Goal: Information Seeking & Learning: Understand process/instructions

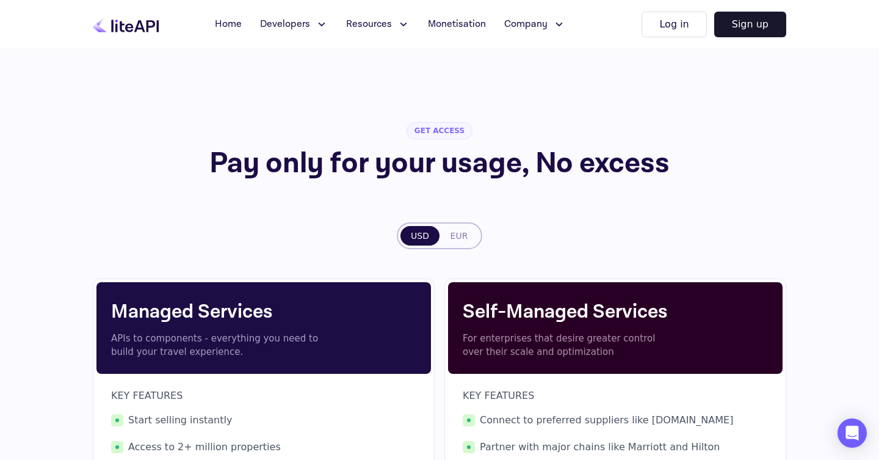
click at [356, 162] on h1 "Pay only for your usage, No excess" at bounding box center [440, 163] width 624 height 29
click at [380, 163] on h1 "Pay only for your usage, No excess" at bounding box center [440, 163] width 624 height 29
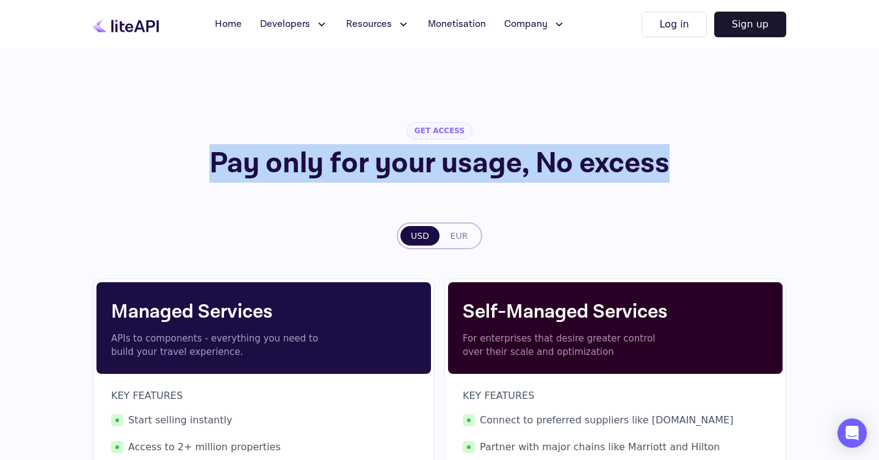
click at [380, 163] on h1 "Pay only for your usage, No excess" at bounding box center [440, 163] width 624 height 29
click at [403, 162] on h1 "Pay only for your usage, No excess" at bounding box center [440, 163] width 624 height 29
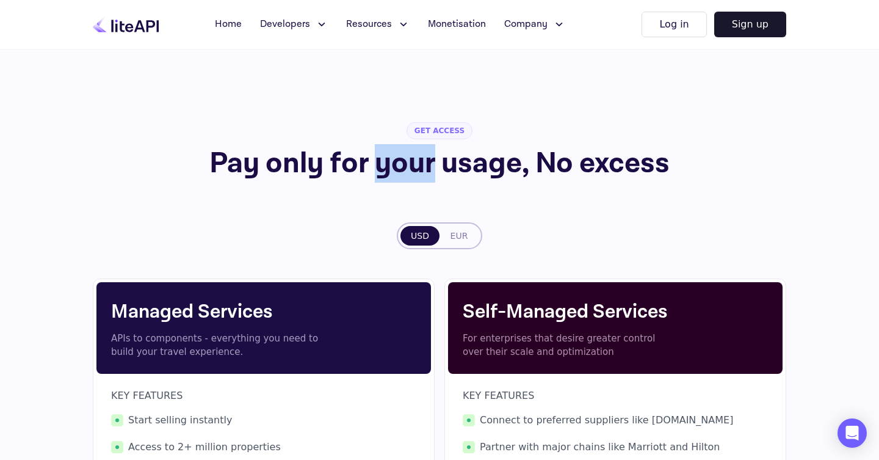
click at [403, 162] on h1 "Pay only for your usage, No excess" at bounding box center [440, 163] width 624 height 29
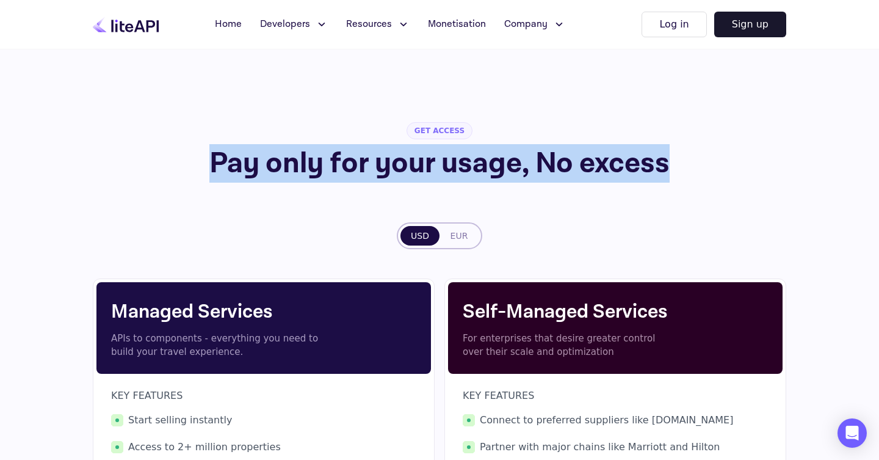
click at [403, 162] on h1 "Pay only for your usage, No excess" at bounding box center [440, 163] width 624 height 29
click at [246, 218] on div "GET ACCESS Pay only for your usage, No excess USD EUR Managed Services APIs to …" at bounding box center [439, 373] width 693 height 648
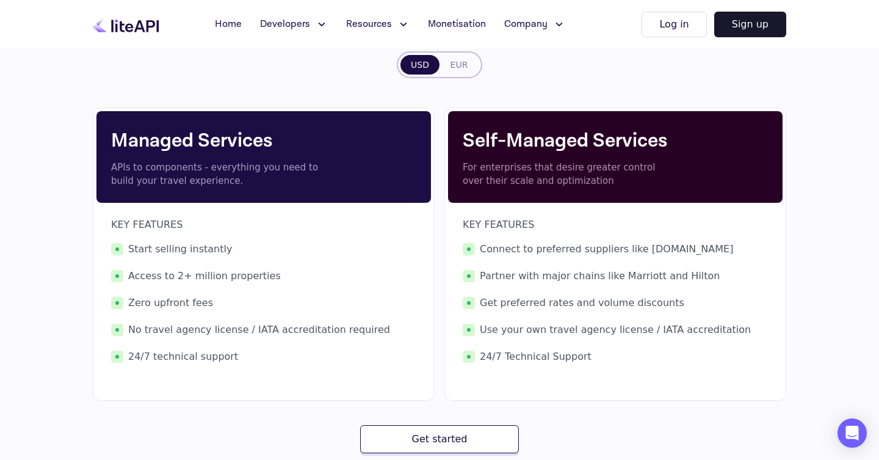
scroll to position [195, 0]
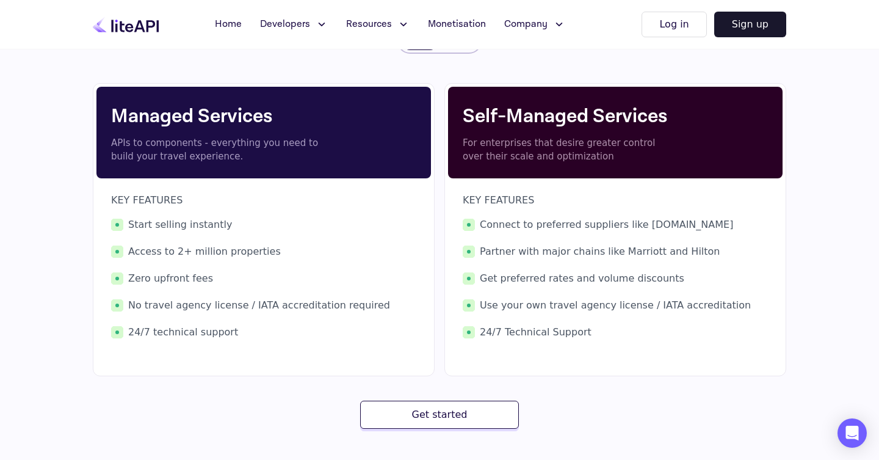
click at [245, 145] on p "APIs to components - everything you need to build your travel experience." at bounding box center [218, 149] width 214 height 27
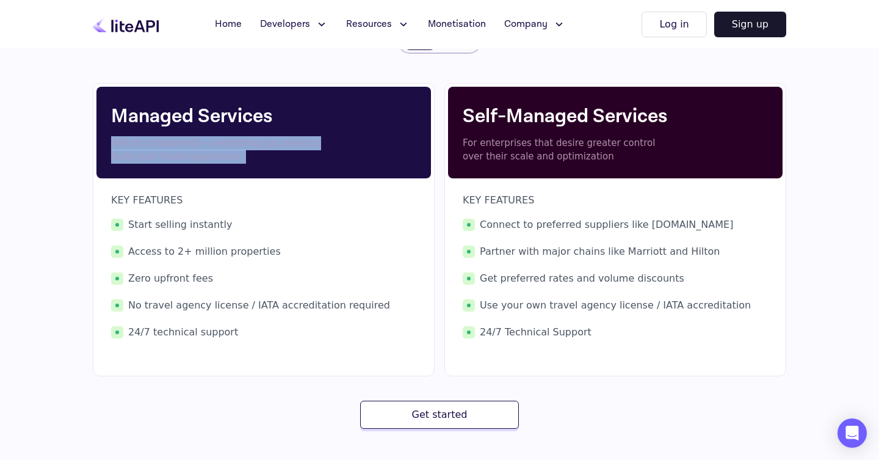
click at [245, 145] on p "APIs to components - everything you need to build your travel experience." at bounding box center [218, 149] width 214 height 27
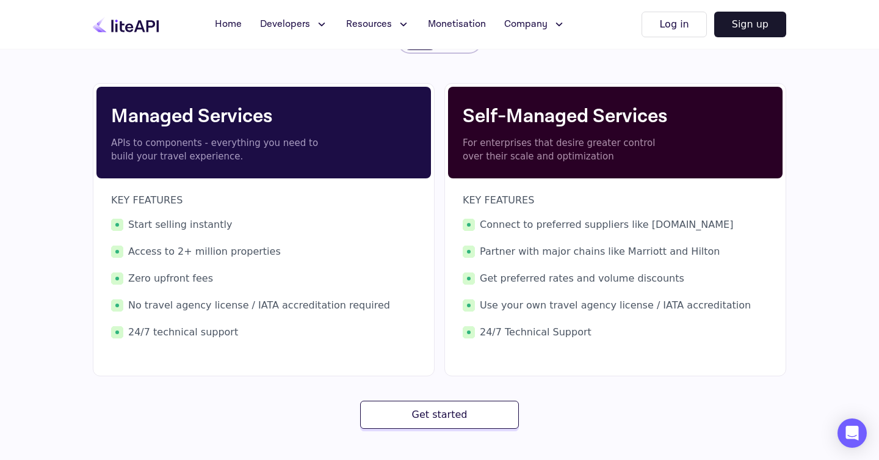
click at [532, 142] on p "For enterprises that desire greater control over their scale and optimization" at bounding box center [570, 149] width 214 height 27
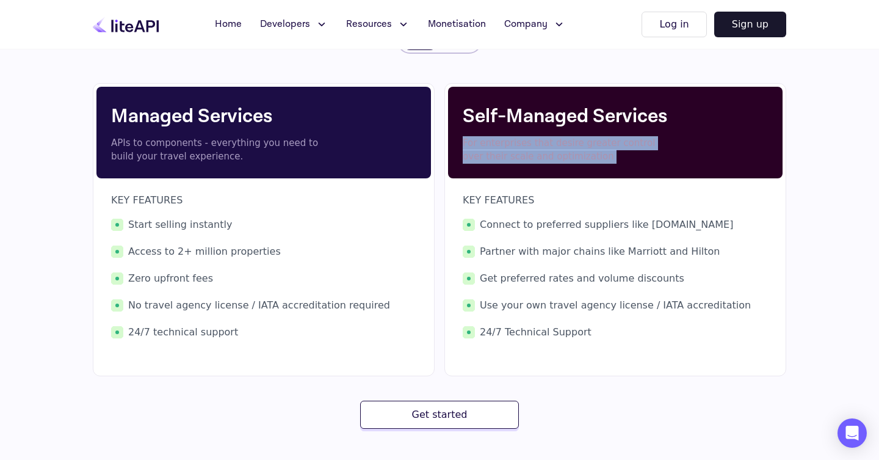
click at [532, 142] on p "For enterprises that desire greater control over their scale and optimization" at bounding box center [570, 149] width 214 height 27
click at [554, 144] on p "For enterprises that desire greater control over their scale and optimization" at bounding box center [570, 149] width 214 height 27
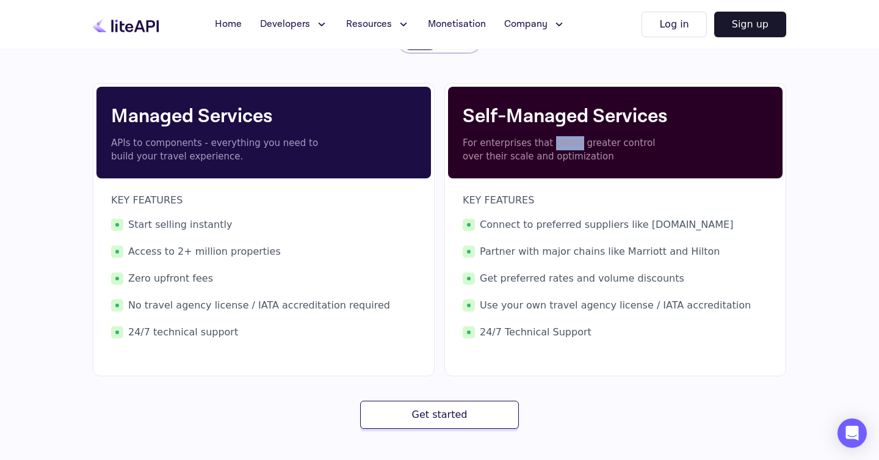
click at [554, 144] on p "For enterprises that desire greater control over their scale and optimization" at bounding box center [570, 149] width 214 height 27
click at [530, 154] on p "For enterprises that desire greater control over their scale and optimization" at bounding box center [570, 149] width 214 height 27
click at [550, 224] on span "Connect to preferred suppliers like [DOMAIN_NAME]" at bounding box center [615, 224] width 305 height 15
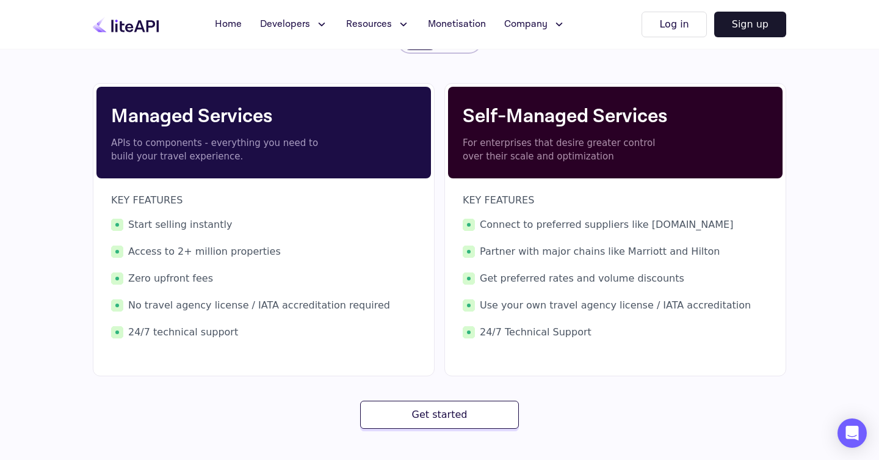
click at [599, 224] on span "Connect to preferred suppliers like [DOMAIN_NAME]" at bounding box center [615, 224] width 305 height 15
click at [646, 224] on span "Connect to preferred suppliers like [DOMAIN_NAME]" at bounding box center [615, 224] width 305 height 15
click at [542, 252] on span "Partner with major chains like Marriott and Hilton" at bounding box center [615, 251] width 305 height 15
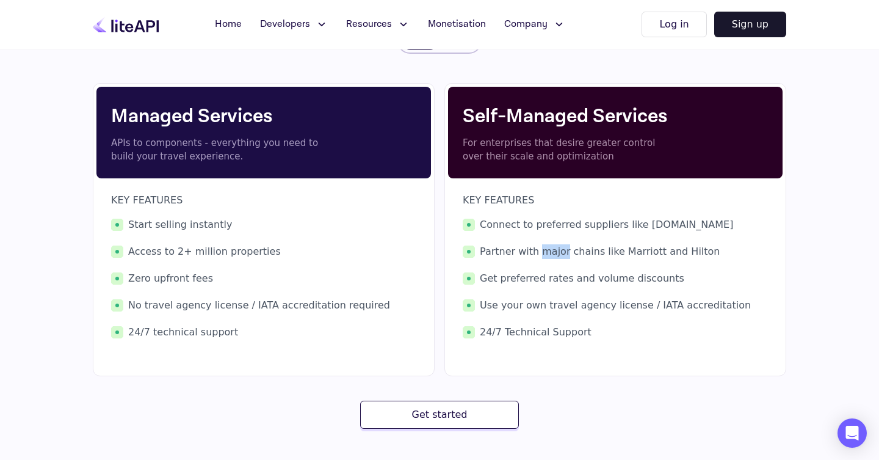
click at [542, 252] on span "Partner with major chains like Marriott and Hilton" at bounding box center [615, 251] width 305 height 15
click at [597, 250] on span "Partner with major chains like Marriott and Hilton" at bounding box center [615, 251] width 305 height 15
click at [639, 250] on span "Partner with major chains like Marriott and Hilton" at bounding box center [615, 251] width 305 height 15
click at [639, 251] on span "Partner with major chains like Marriott and Hilton" at bounding box center [615, 251] width 305 height 15
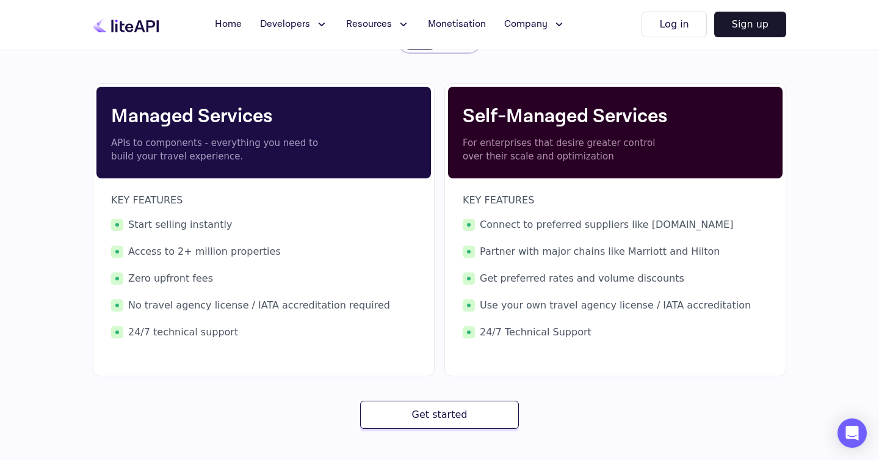
click at [536, 279] on span "Get preferred rates and volume discounts" at bounding box center [615, 278] width 305 height 15
click at [563, 280] on span "Get preferred rates and volume discounts" at bounding box center [615, 278] width 305 height 15
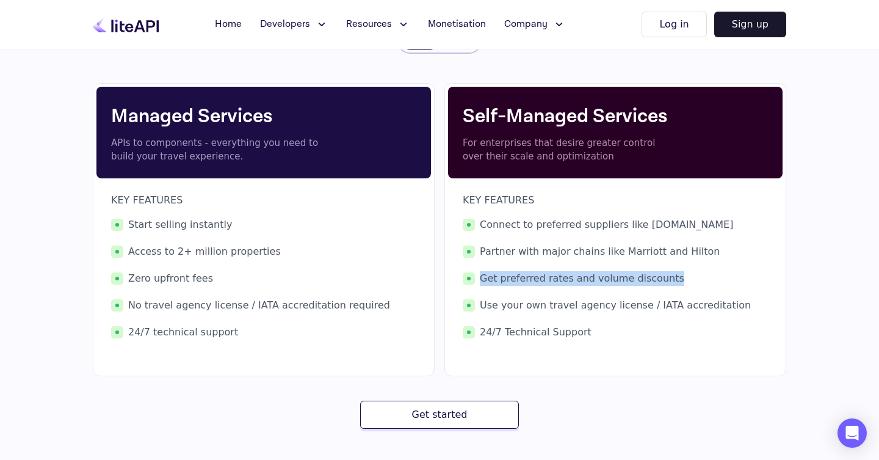
click at [563, 280] on span "Get preferred rates and volume discounts" at bounding box center [615, 278] width 305 height 15
click at [540, 303] on span "Use your own travel agency license / IATA accreditation" at bounding box center [615, 305] width 305 height 15
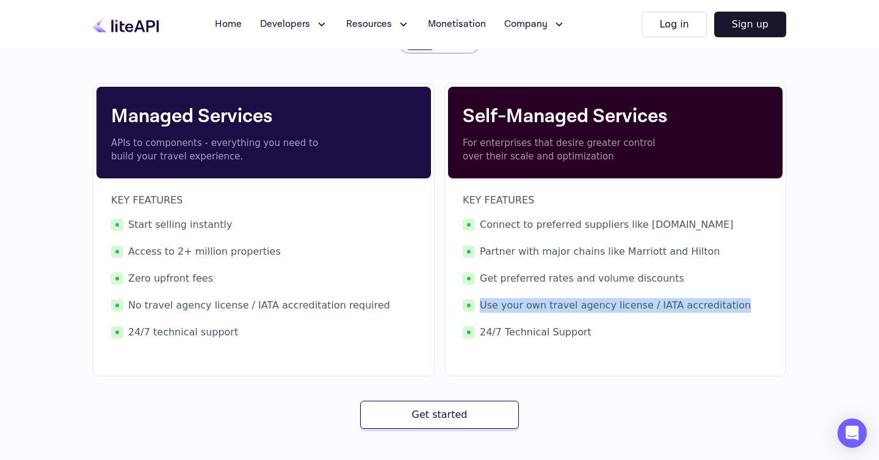
click at [540, 303] on span "Use your own travel agency license / IATA accreditation" at bounding box center [615, 305] width 305 height 15
click at [583, 301] on span "Use your own travel agency license / IATA accreditation" at bounding box center [615, 305] width 305 height 15
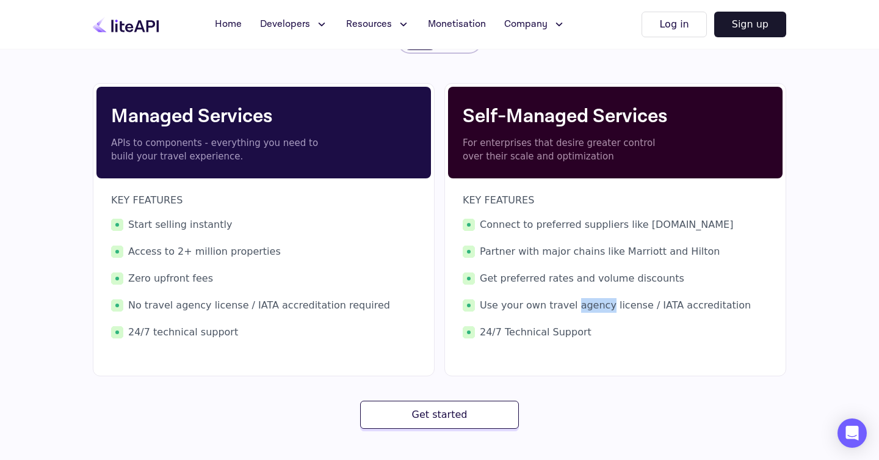
click at [583, 301] on span "Use your own travel agency license / IATA accreditation" at bounding box center [615, 305] width 305 height 15
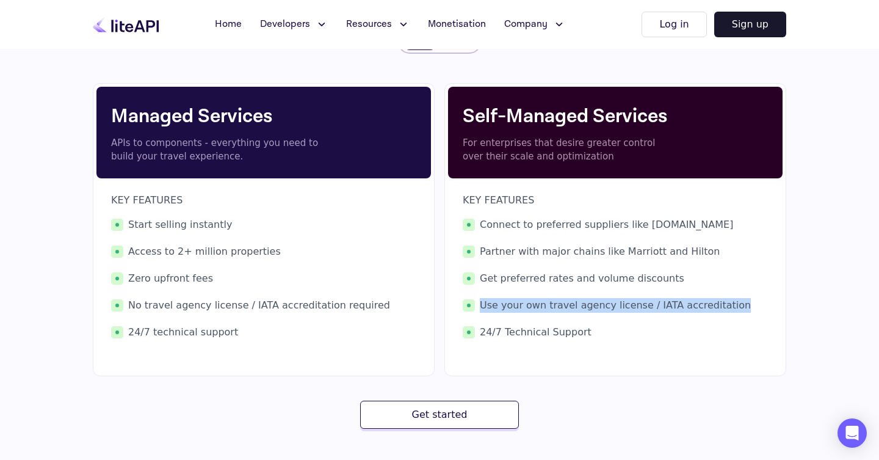
click at [583, 301] on span "Use your own travel agency license / IATA accreditation" at bounding box center [615, 305] width 305 height 15
click at [616, 302] on span "Use your own travel agency license / IATA accreditation" at bounding box center [615, 305] width 305 height 15
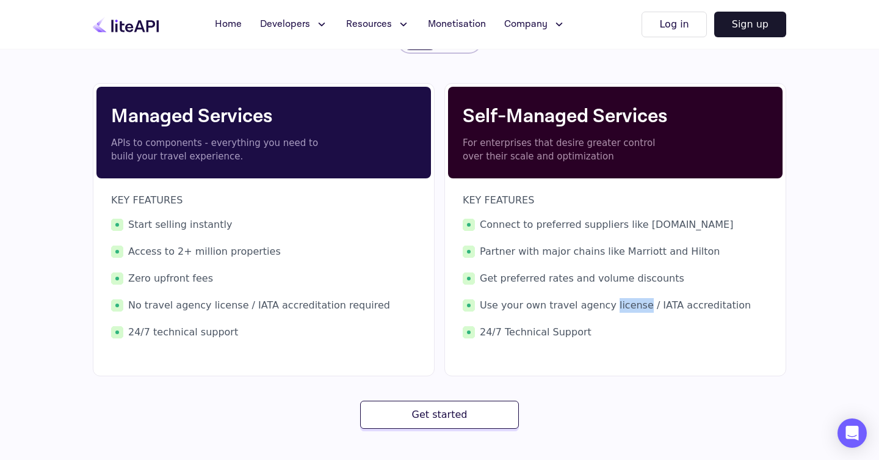
click at [616, 302] on span "Use your own travel agency license / IATA accreditation" at bounding box center [615, 305] width 305 height 15
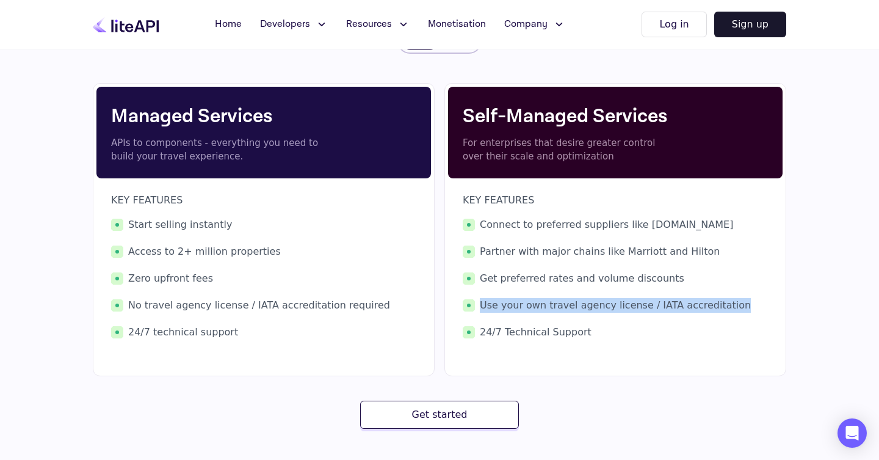
click at [616, 302] on span "Use your own travel agency license / IATA accreditation" at bounding box center [615, 305] width 305 height 15
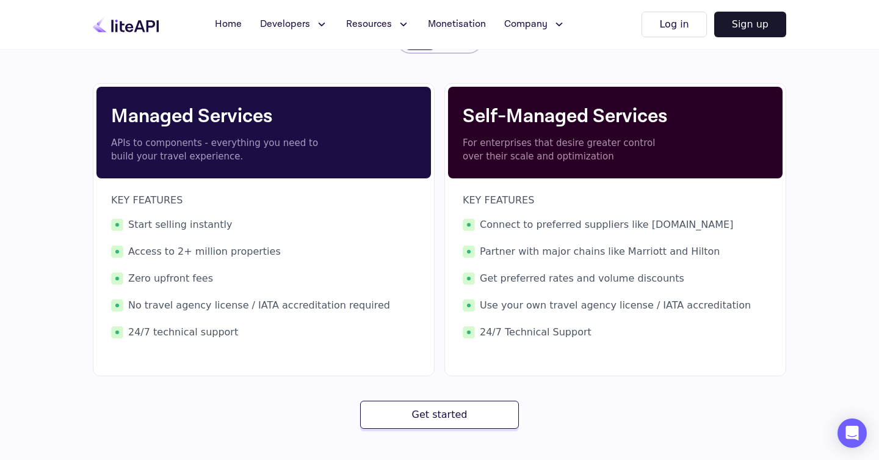
click at [283, 304] on span "No travel agency license / IATA accreditation required" at bounding box center [263, 305] width 305 height 15
click at [269, 308] on span "No travel agency license / IATA accreditation required" at bounding box center [263, 305] width 305 height 15
click at [294, 397] on div "Managed Services APIs to components - everything you need to build your travel …" at bounding box center [439, 255] width 693 height 345
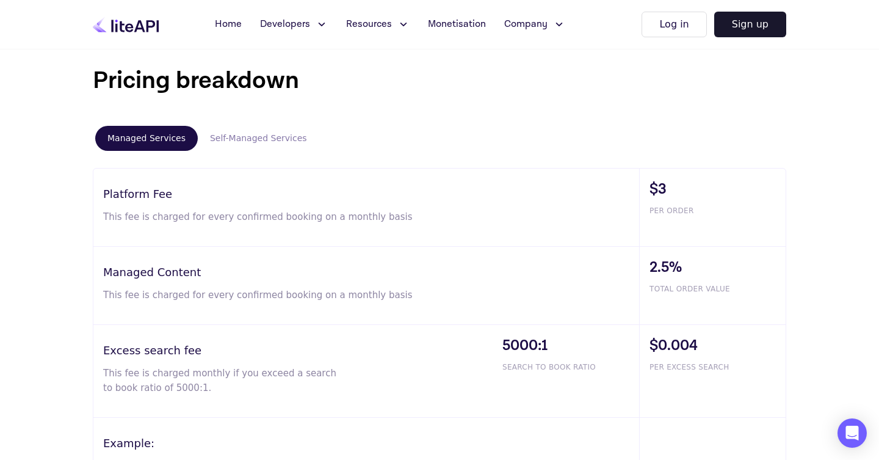
scroll to position [708, 0]
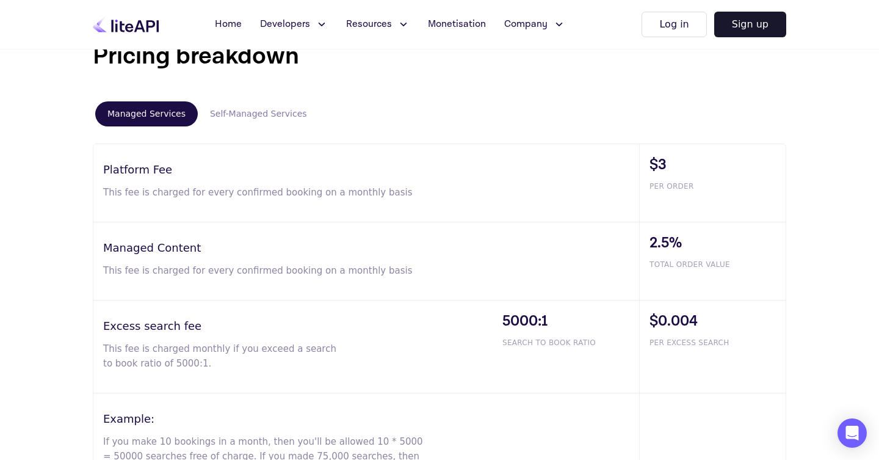
click at [231, 270] on p "This fee is charged for every confirmed booking on a monthly basis" at bounding box center [264, 270] width 322 height 15
click at [283, 273] on p "This fee is charged for every confirmed booking on a monthly basis" at bounding box center [264, 270] width 322 height 15
click at [344, 269] on p "This fee is charged for every confirmed booking on a monthly basis" at bounding box center [264, 270] width 322 height 15
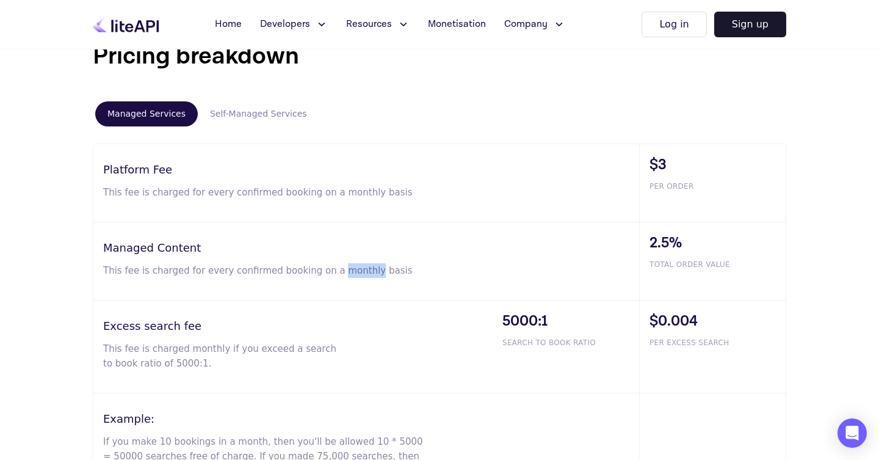
click at [344, 269] on p "This fee is charged for every confirmed booking on a monthly basis" at bounding box center [264, 270] width 322 height 15
click at [374, 269] on p "This fee is charged for every confirmed booking on a monthly basis" at bounding box center [264, 270] width 322 height 15
click at [660, 244] on span "2.5%" at bounding box center [717, 243] width 136 height 22
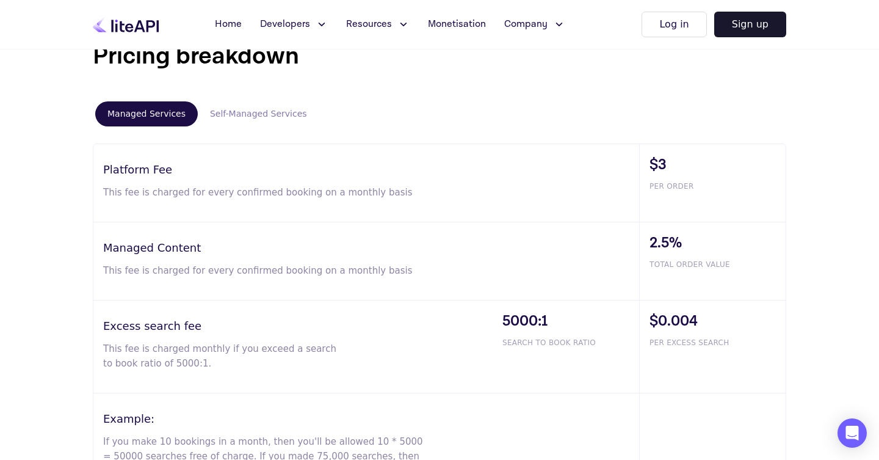
click at [661, 166] on span "$3" at bounding box center [717, 165] width 136 height 22
click at [236, 186] on p "This fee is charged for every confirmed booking on a monthly basis" at bounding box center [264, 192] width 322 height 15
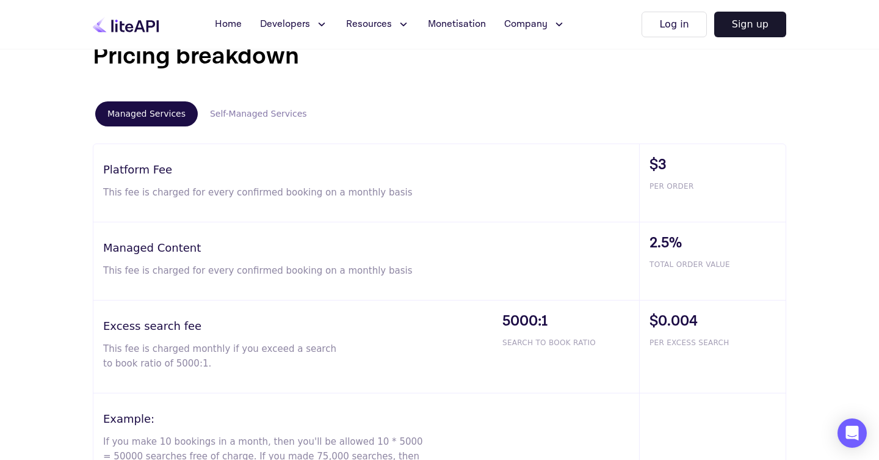
click at [261, 190] on p "This fee is charged for every confirmed booking on a monthly basis" at bounding box center [264, 192] width 322 height 15
click at [162, 251] on h3 "Managed Content" at bounding box center [371, 247] width 536 height 16
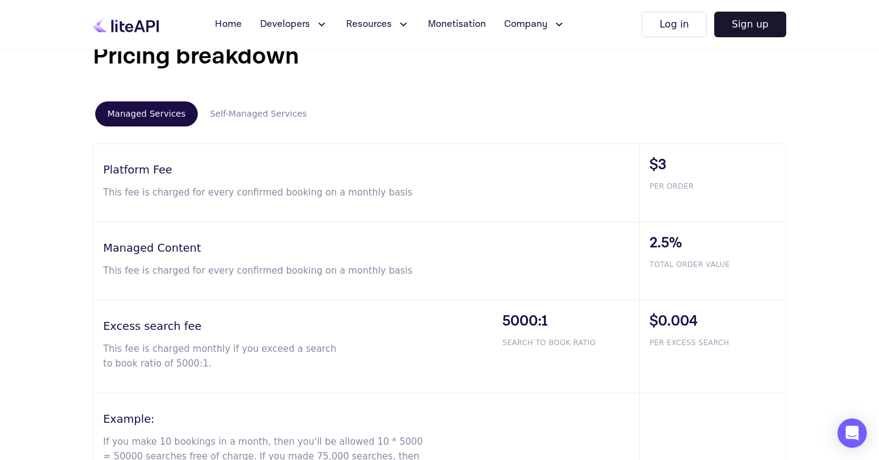
click at [211, 275] on p "This fee is charged for every confirmed booking on a monthly basis" at bounding box center [264, 270] width 322 height 15
click at [284, 269] on p "This fee is charged for every confirmed booking on a monthly basis" at bounding box center [264, 270] width 322 height 15
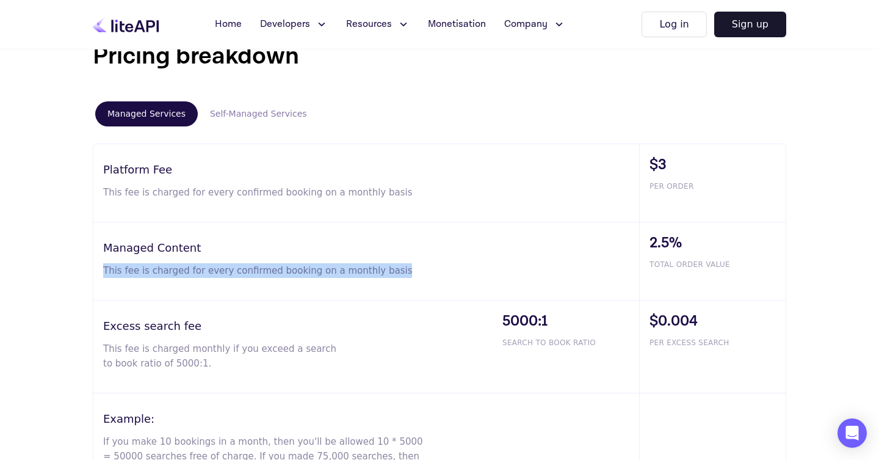
click at [284, 269] on p "This fee is charged for every confirmed booking on a monthly basis" at bounding box center [264, 270] width 322 height 15
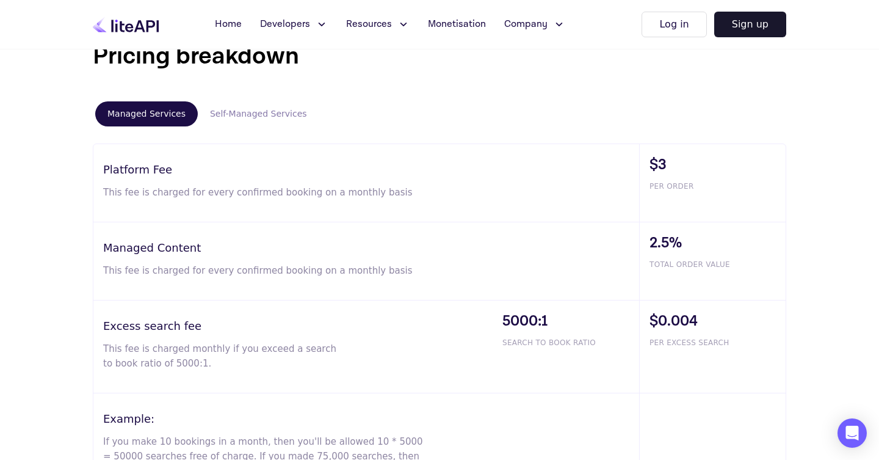
click at [175, 330] on h3 "Excess search fee" at bounding box center [297, 325] width 389 height 16
click at [162, 349] on p "This fee is charged monthly if you exceed a search to book ratio of 5000:1." at bounding box center [220, 355] width 234 height 29
click at [226, 348] on p "This fee is charged monthly if you exceed a search to book ratio of 5000:1." at bounding box center [220, 355] width 234 height 29
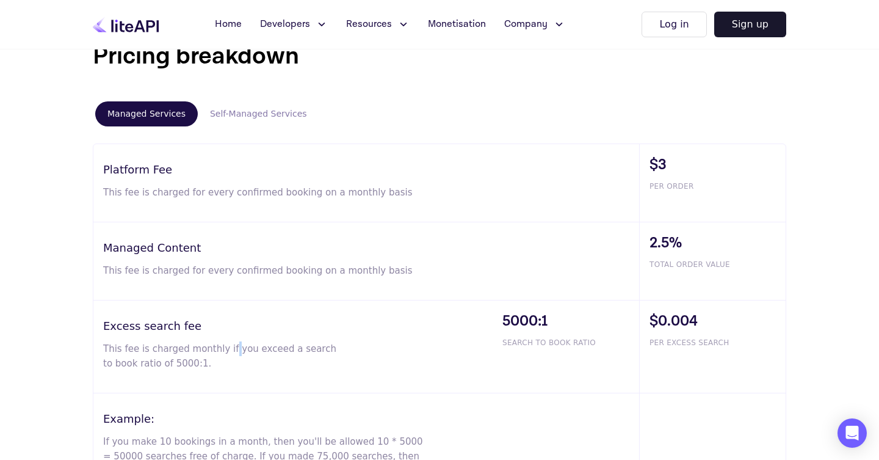
click at [226, 349] on p "This fee is charged monthly if you exceed a search to book ratio of 5000:1." at bounding box center [220, 355] width 234 height 29
click at [277, 352] on p "This fee is charged monthly if you exceed a search to book ratio of 5000:1." at bounding box center [220, 355] width 234 height 29
click at [301, 350] on p "This fee is charged monthly if you exceed a search to book ratio of 5000:1." at bounding box center [220, 355] width 234 height 29
click at [301, 351] on p "This fee is charged monthly if you exceed a search to book ratio of 5000:1." at bounding box center [220, 355] width 234 height 29
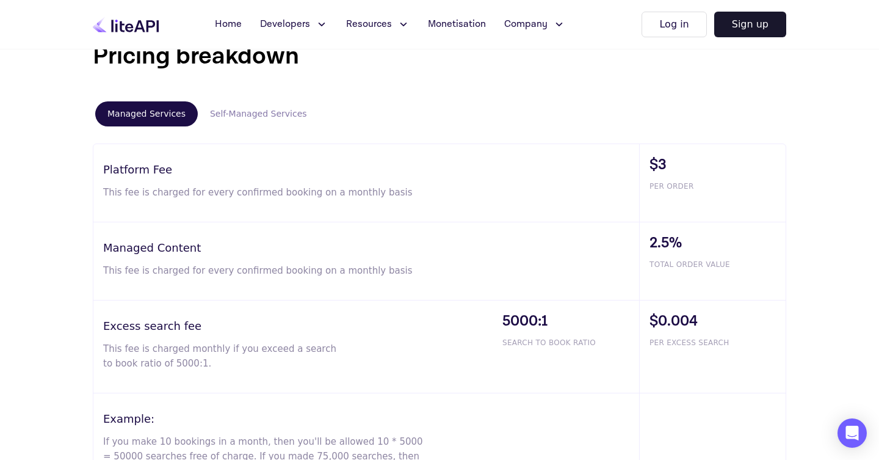
click at [322, 346] on p "This fee is charged monthly if you exceed a search to book ratio of 5000:1." at bounding box center [220, 355] width 234 height 29
click at [681, 316] on span "$0.004" at bounding box center [717, 321] width 136 height 22
click at [148, 366] on p "This fee is charged monthly if you exceed a search to book ratio of 5000:1." at bounding box center [220, 355] width 234 height 29
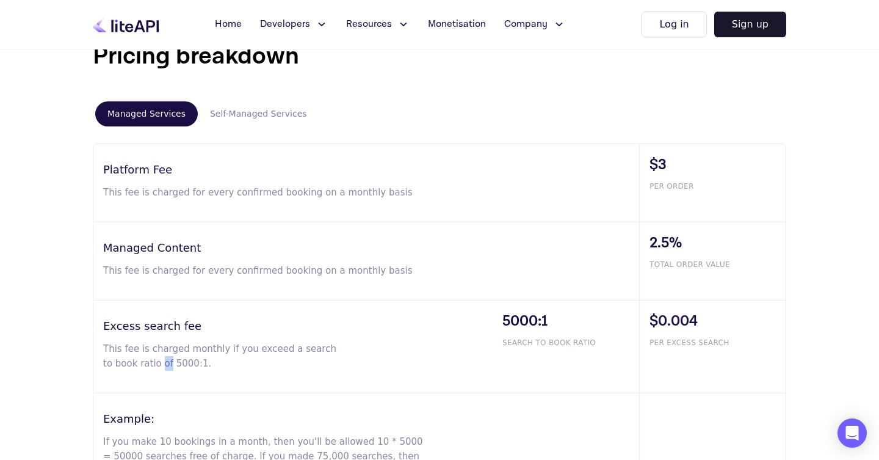
click at [148, 366] on p "This fee is charged monthly if you exceed a search to book ratio of 5000:1." at bounding box center [220, 355] width 234 height 29
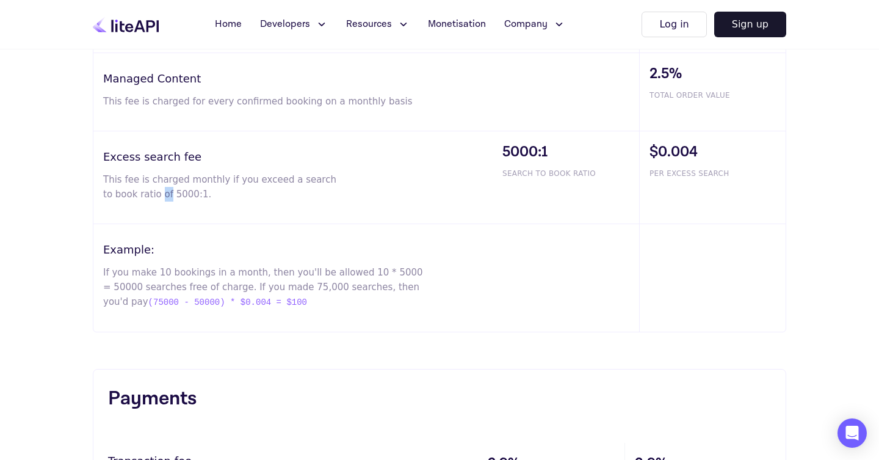
scroll to position [879, 0]
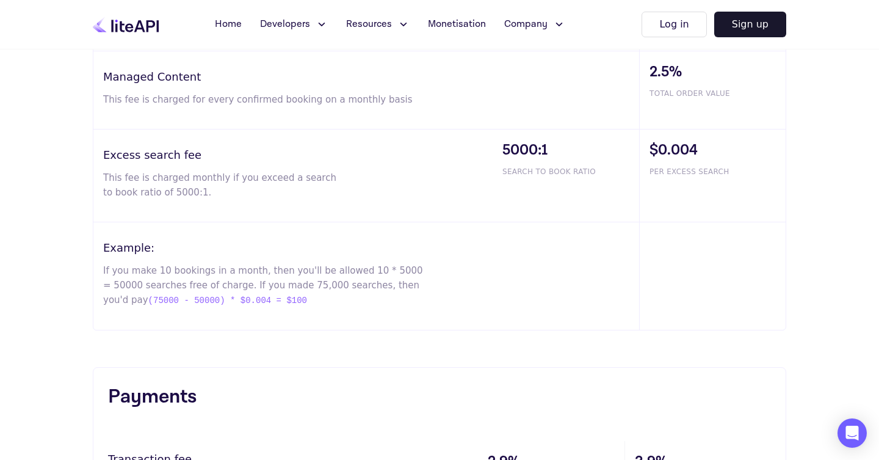
click at [314, 275] on p "If you make 10 bookings in a month, then you'll be allowed 10 * 5000 = 50000 se…" at bounding box center [264, 285] width 322 height 45
click at [358, 274] on p "If you make 10 bookings in a month, then you'll be allowed 10 * 5000 = 50000 se…" at bounding box center [264, 285] width 322 height 45
click at [383, 272] on p "If you make 10 bookings in a month, then you'll be allowed 10 * 5000 = 50000 se…" at bounding box center [264, 285] width 322 height 45
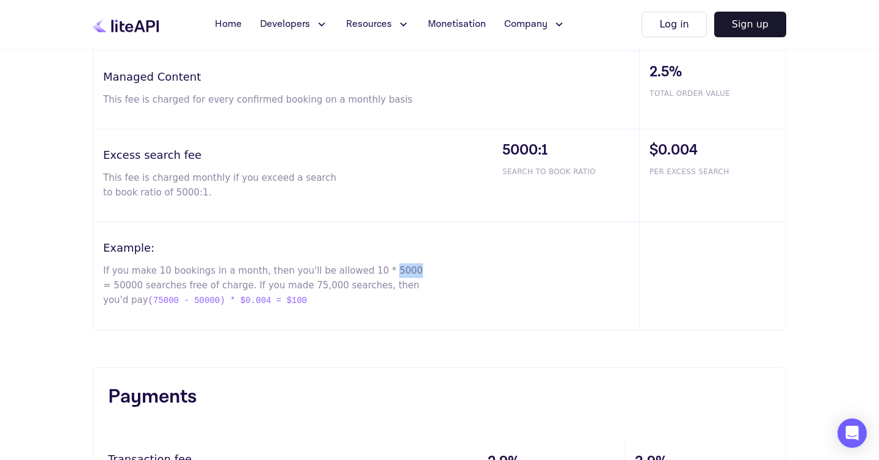
click at [383, 272] on p "If you make 10 bookings in a month, then you'll be allowed 10 * 5000 = 50000 se…" at bounding box center [264, 285] width 322 height 45
click at [142, 286] on p "If you make 10 bookings in a month, then you'll be allowed 10 * 5000 = 50000 se…" at bounding box center [264, 285] width 322 height 45
click at [207, 284] on p "If you make 10 bookings in a month, then you'll be allowed 10 * 5000 = 50000 se…" at bounding box center [264, 285] width 322 height 45
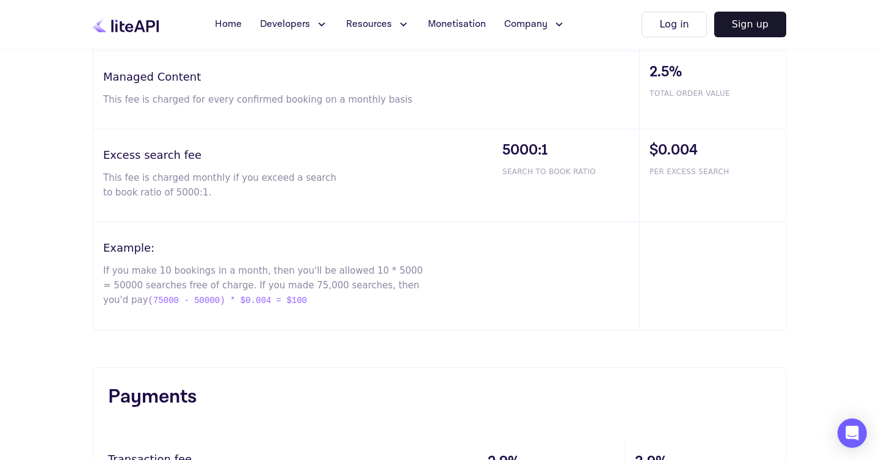
click at [252, 286] on p "If you make 10 bookings in a month, then you'll be allowed 10 * 5000 = 50000 se…" at bounding box center [264, 285] width 322 height 45
click at [295, 286] on p "If you make 10 bookings in a month, then you'll be allowed 10 * 5000 = 50000 se…" at bounding box center [264, 285] width 322 height 45
click at [345, 285] on p "If you make 10 bookings in a month, then you'll be allowed 10 * 5000 = 50000 se…" at bounding box center [264, 285] width 322 height 45
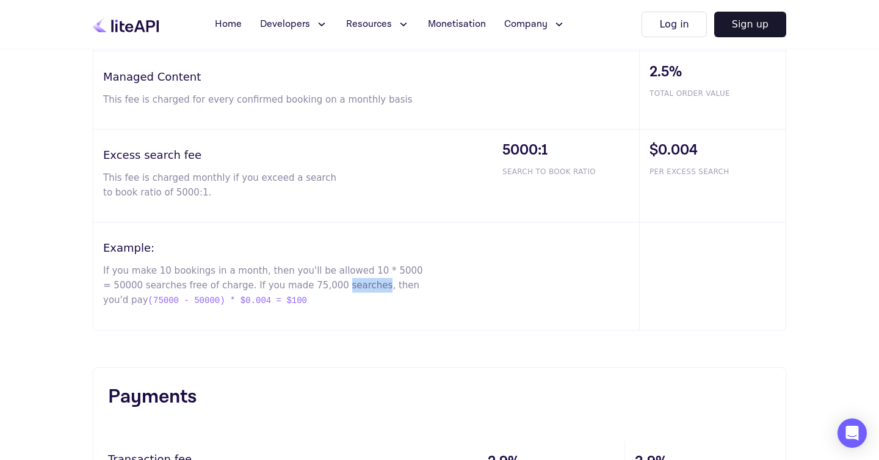
click at [345, 286] on p "If you make 10 bookings in a month, then you'll be allowed 10 * 5000 = 50000 se…" at bounding box center [264, 285] width 322 height 45
click at [383, 284] on p "If you make 10 bookings in a month, then you'll be allowed 10 * 5000 = 50000 se…" at bounding box center [264, 285] width 322 height 45
click at [265, 301] on span "(75000 - 50000) * $0.004 = $100" at bounding box center [227, 300] width 159 height 15
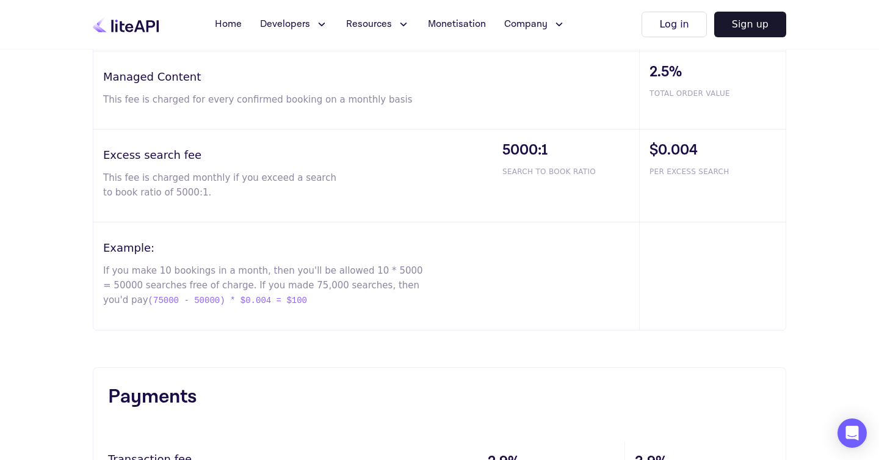
click at [286, 280] on p "If you make 10 bookings in a month, then you'll be allowed 10 * 5000 = 50000 se…" at bounding box center [264, 285] width 322 height 45
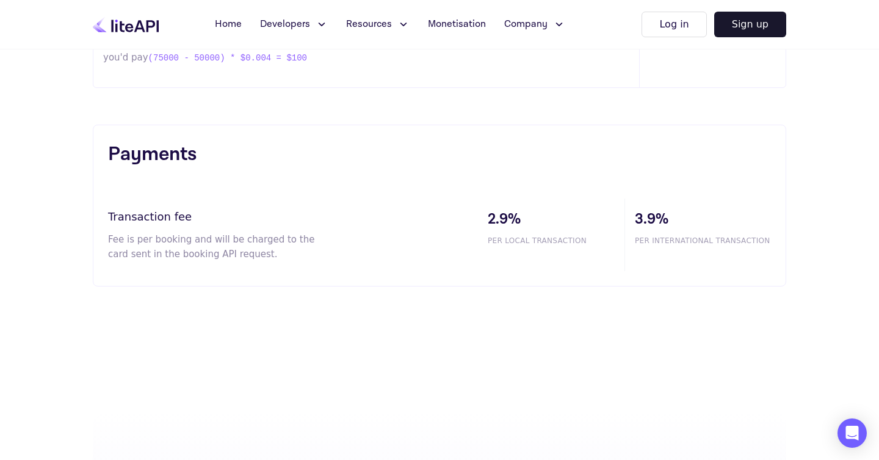
scroll to position [1123, 0]
click at [228, 244] on p "Fee is per booking and will be charged to the card sent in the booking API requ…" at bounding box center [219, 244] width 222 height 29
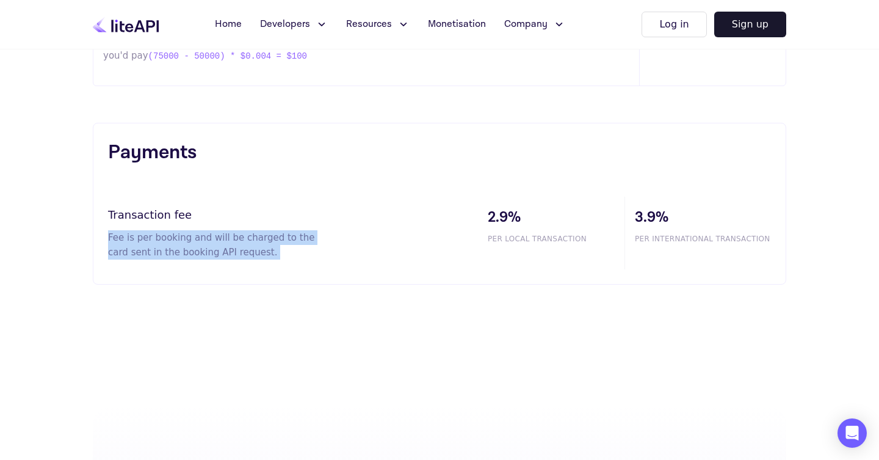
click at [228, 244] on p "Fee is per booking and will be charged to the card sent in the booking API requ…" at bounding box center [219, 244] width 222 height 29
click at [215, 247] on p "Fee is per booking and will be charged to the card sent in the booking API requ…" at bounding box center [219, 244] width 222 height 29
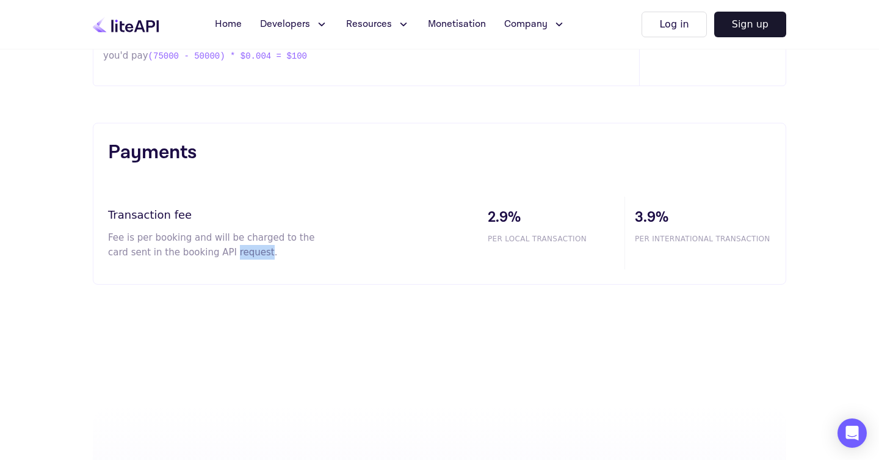
click at [215, 247] on p "Fee is per booking and will be charged to the card sent in the booking API requ…" at bounding box center [219, 244] width 222 height 29
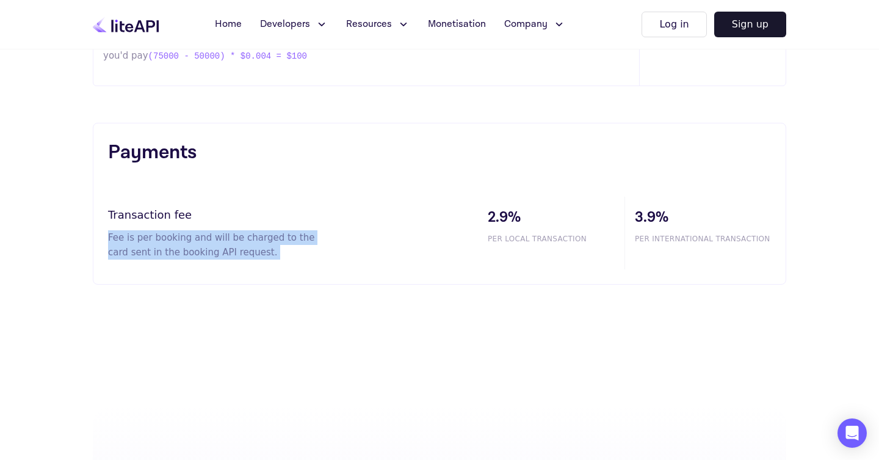
click at [215, 247] on p "Fee is per booking and will be charged to the card sent in the booking API requ…" at bounding box center [219, 244] width 222 height 29
click at [181, 258] on p "Fee is per booking and will be charged to the card sent in the booking API requ…" at bounding box center [219, 244] width 222 height 29
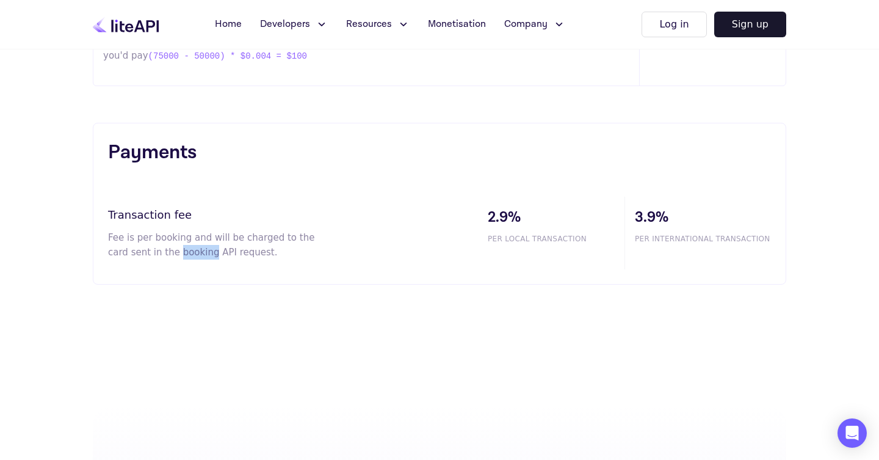
click at [181, 258] on p "Fee is per booking and will be charged to the card sent in the booking API requ…" at bounding box center [219, 244] width 222 height 29
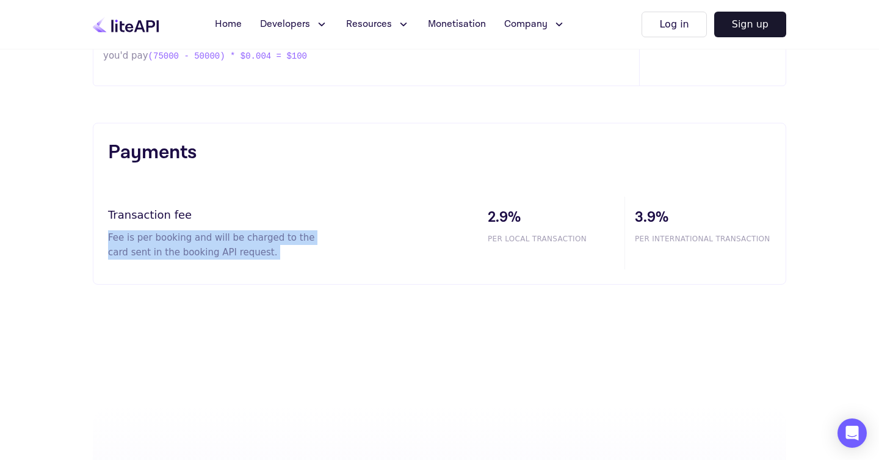
click at [181, 258] on p "Fee is per booking and will be charged to the card sent in the booking API requ…" at bounding box center [219, 244] width 222 height 29
click at [254, 245] on p "Fee is per booking and will be charged to the card sent in the booking API requ…" at bounding box center [219, 244] width 222 height 29
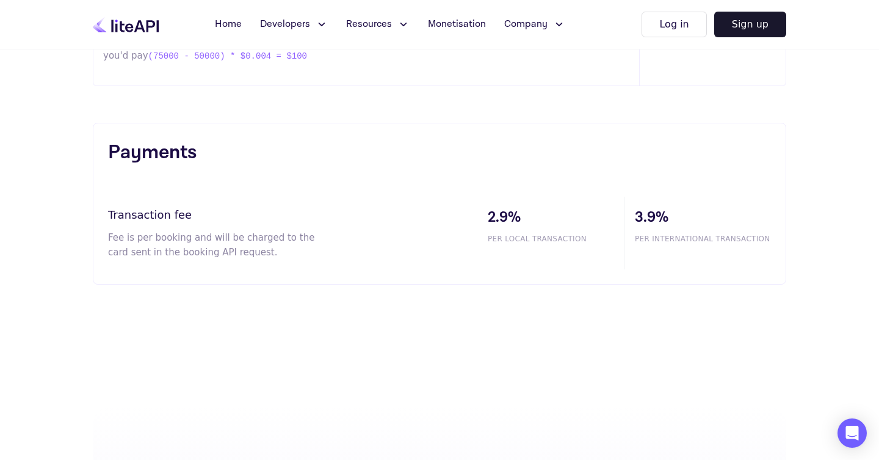
click at [254, 245] on p "Fee is per booking and will be charged to the card sent in the booking API requ…" at bounding box center [219, 244] width 222 height 29
click at [143, 259] on div "Transaction fee Fee is per booking and will be charged to the card sent in the …" at bounding box center [293, 233] width 370 height 73
click at [185, 251] on p "Fee is per booking and will be charged to the card sent in the booking API requ…" at bounding box center [219, 244] width 222 height 29
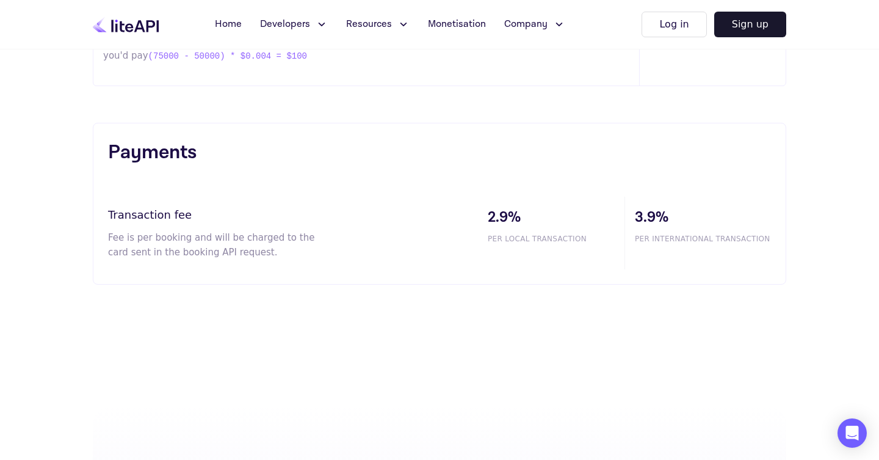
click at [221, 251] on p "Fee is per booking and will be charged to the card sent in the booking API requ…" at bounding box center [219, 244] width 222 height 29
click at [201, 253] on p "Fee is per booking and will be charged to the card sent in the booking API requ…" at bounding box center [219, 244] width 222 height 29
click at [231, 240] on p "Fee is per booking and will be charged to the card sent in the booking API requ…" at bounding box center [219, 244] width 222 height 29
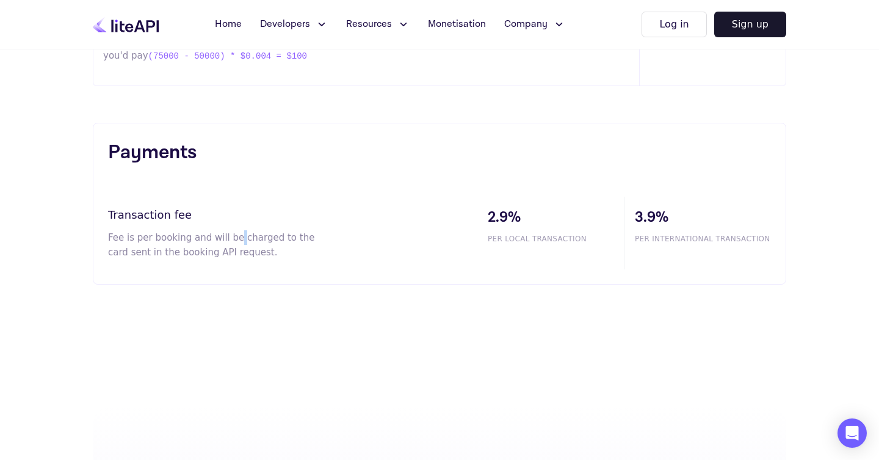
click at [231, 240] on p "Fee is per booking and will be charged to the card sent in the booking API requ…" at bounding box center [219, 244] width 222 height 29
click at [532, 234] on span "PER LOCAL TRANSACTION" at bounding box center [556, 238] width 137 height 11
click at [657, 217] on span "3.9%" at bounding box center [703, 217] width 136 height 22
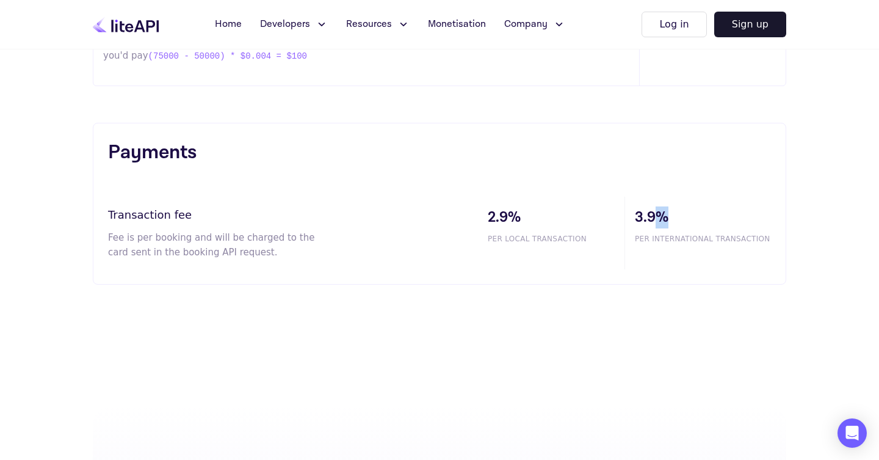
click at [657, 217] on span "3.9%" at bounding box center [703, 217] width 136 height 22
click at [638, 222] on span "3.9%" at bounding box center [703, 217] width 136 height 22
click at [666, 222] on span "3.9%" at bounding box center [703, 217] width 136 height 22
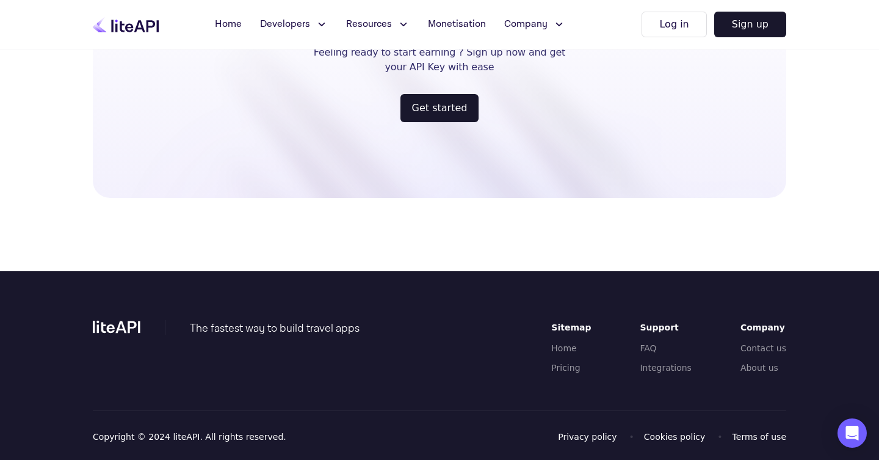
scroll to position [1603, 0]
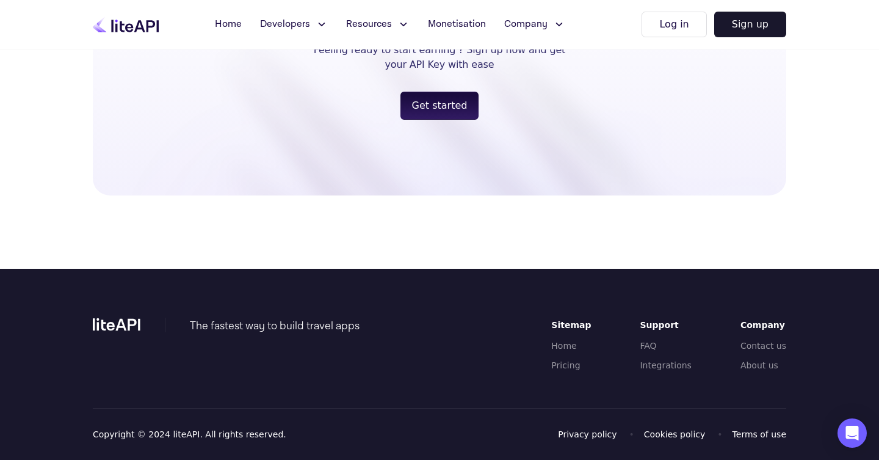
click at [450, 106] on button "Get started" at bounding box center [439, 106] width 79 height 28
